Goal: Task Accomplishment & Management: Manage account settings

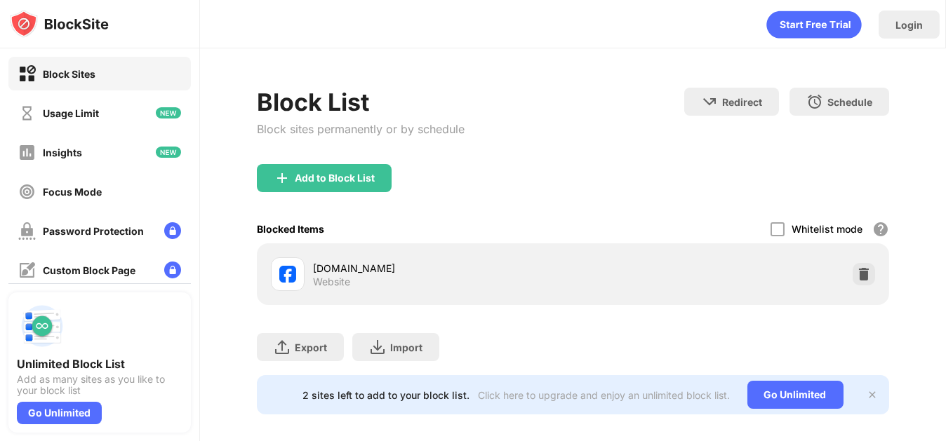
click at [857, 275] on img at bounding box center [864, 274] width 14 height 14
